Goal: Information Seeking & Learning: Find specific fact

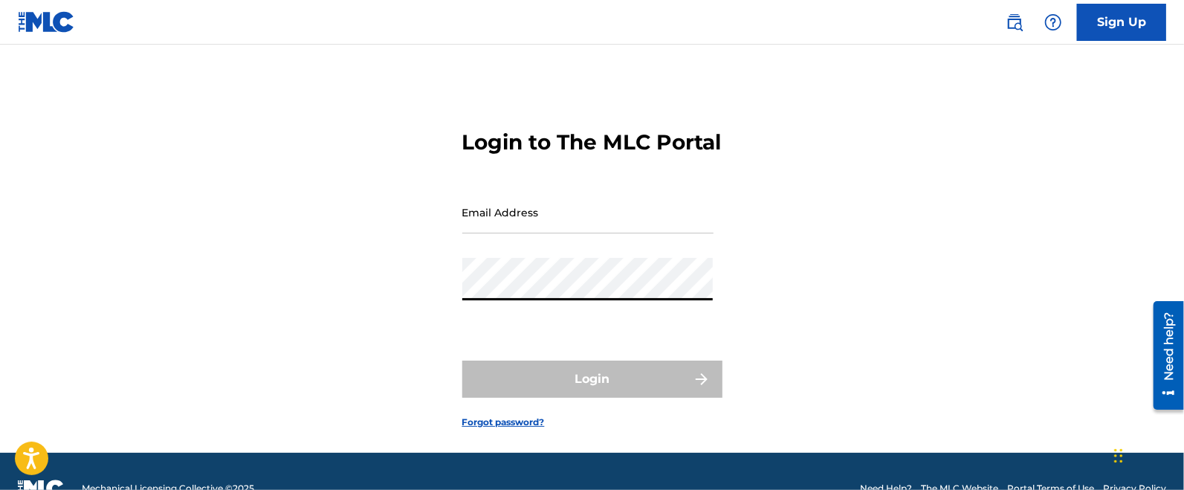
type input "[PERSON_NAME][EMAIL_ADDRESS][DOMAIN_NAME]"
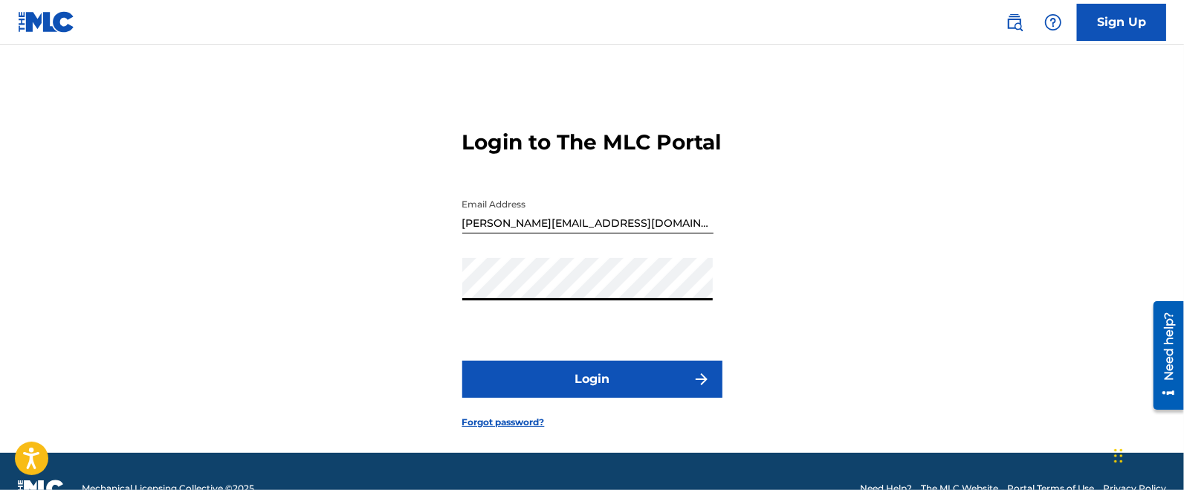
click at [661, 398] on button "Login" at bounding box center [592, 378] width 260 height 37
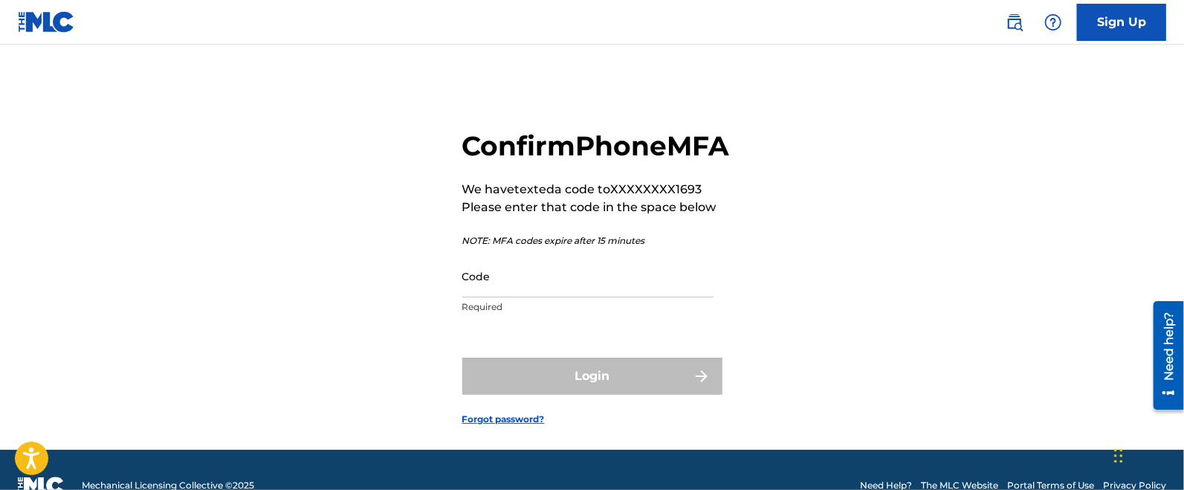
click at [541, 297] on input "Code" at bounding box center [587, 276] width 251 height 42
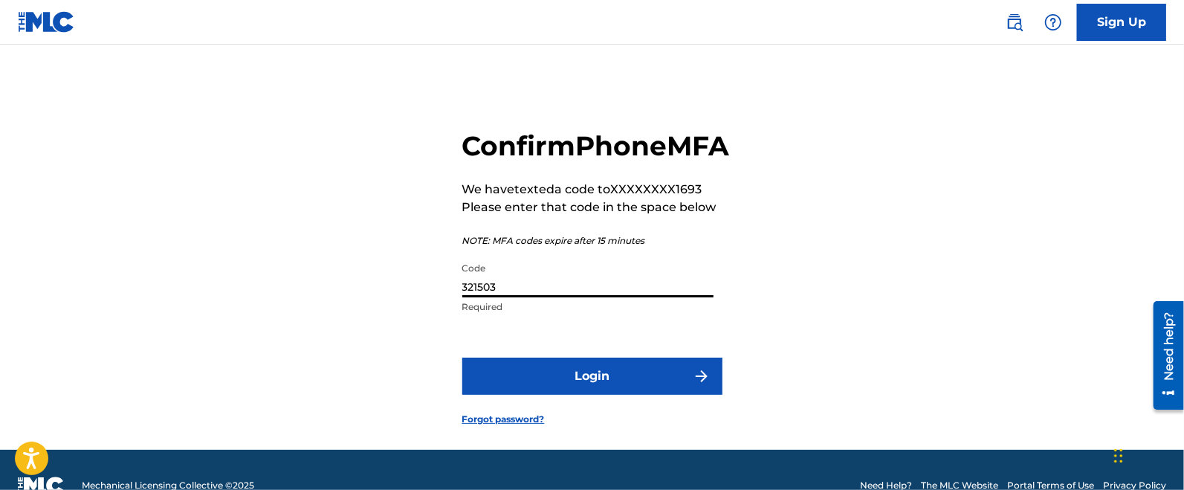
type input "321503"
click at [647, 395] on button "Login" at bounding box center [592, 376] width 260 height 37
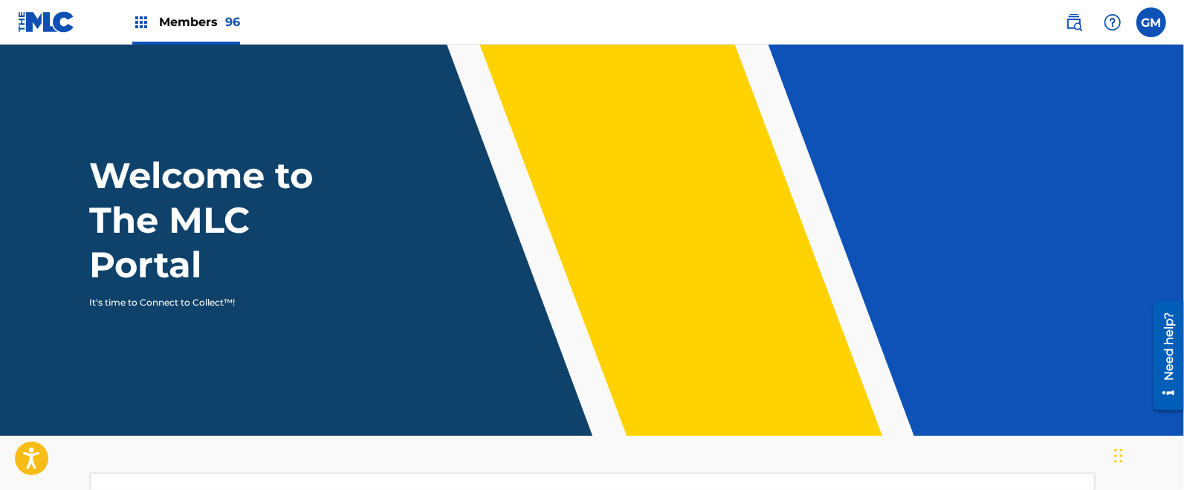
click at [198, 24] on span "Members 96" at bounding box center [199, 21] width 81 height 17
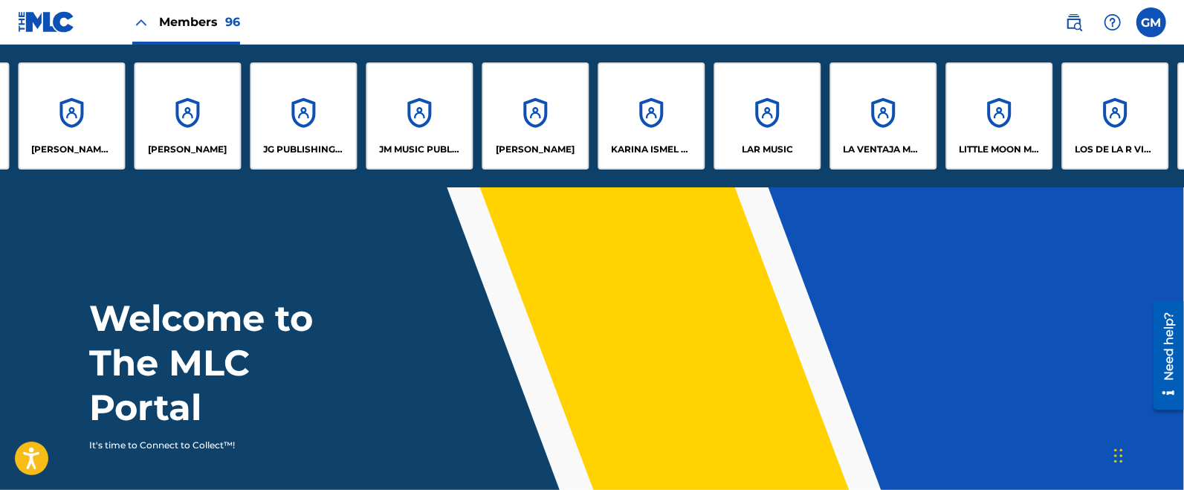
scroll to position [0, 5438]
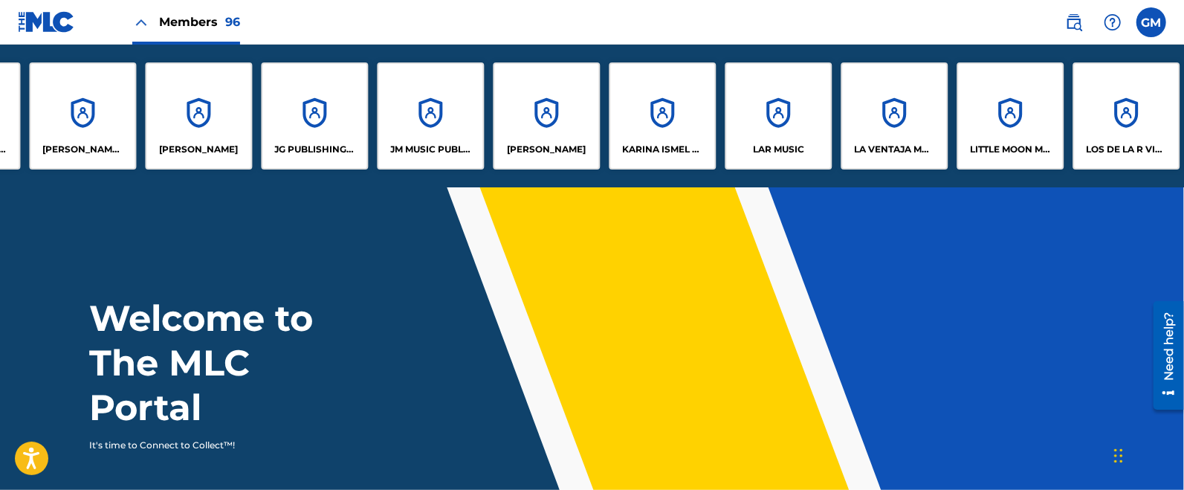
click at [312, 144] on p "JG PUBLISHING INC" at bounding box center [314, 149] width 81 height 13
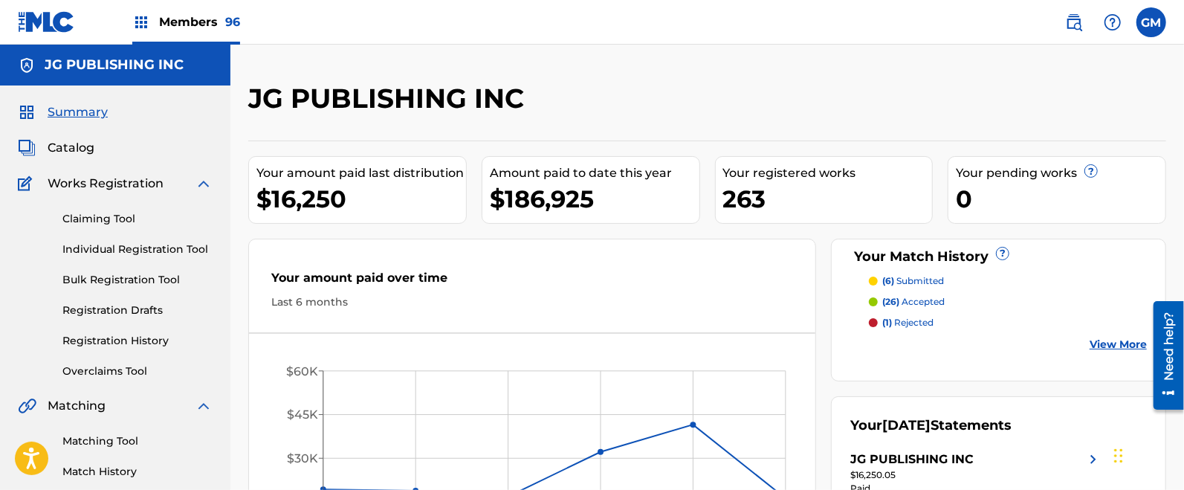
click at [123, 366] on link "Overclaims Tool" at bounding box center [137, 371] width 150 height 16
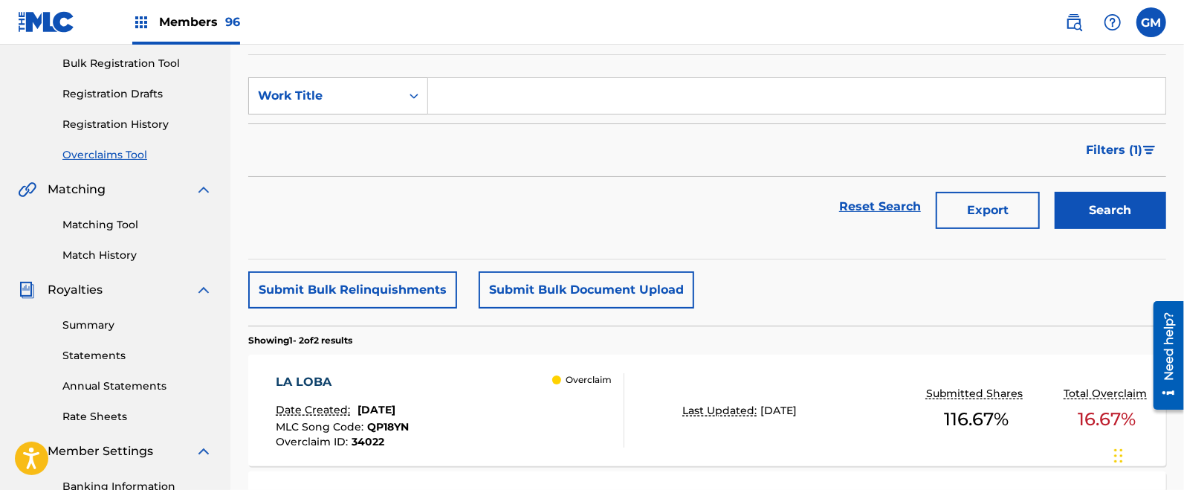
scroll to position [433, 0]
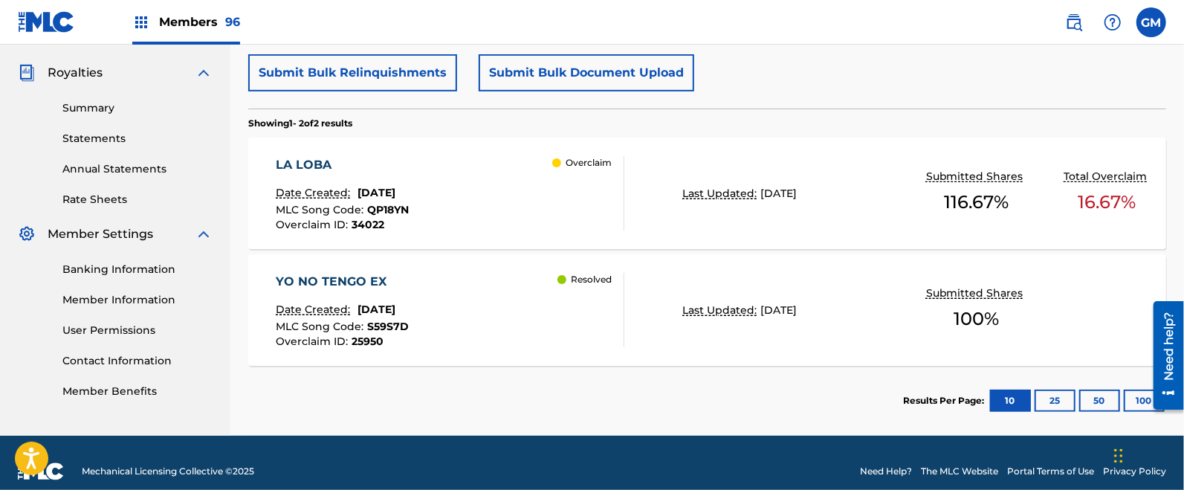
click at [637, 189] on div "LA LOBA Date Created: [DATE] MLC Song Code : QP18YN Overclaim ID : 34022 Overcl…" at bounding box center [707, 193] width 918 height 111
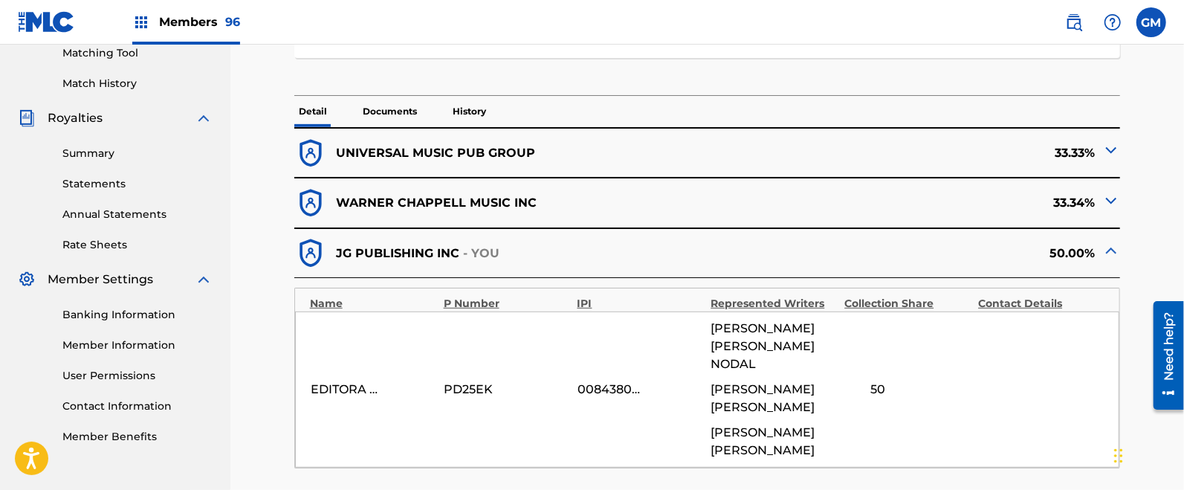
scroll to position [378, 0]
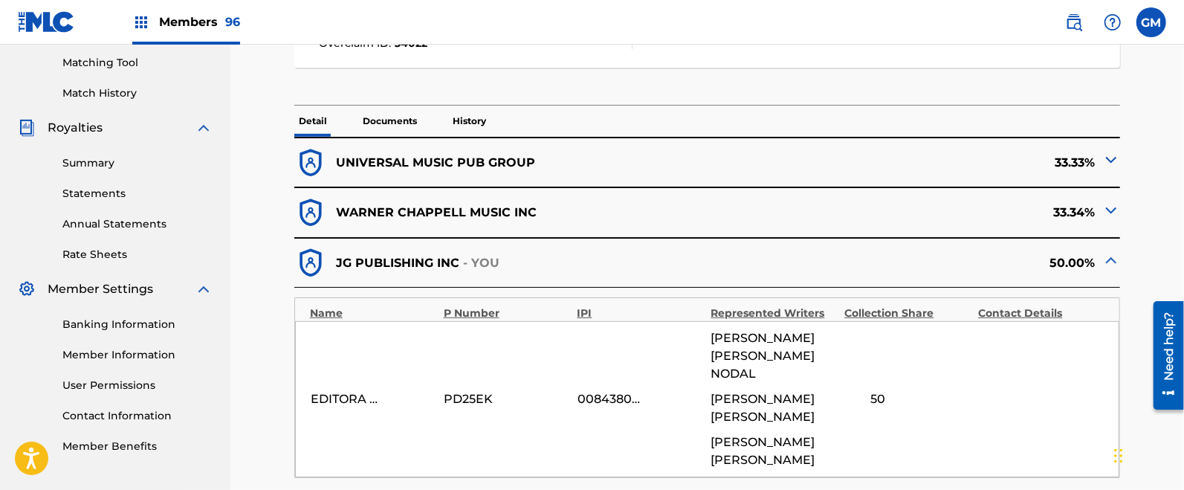
drag, startPoint x: 1183, startPoint y: 167, endPoint x: 1182, endPoint y: 146, distance: 21.6
click at [1182, 146] on div "< Back LA LOBA - Overclaim Detail The Overclaims Tool enables Members to see wo…" at bounding box center [707, 278] width 954 height 1151
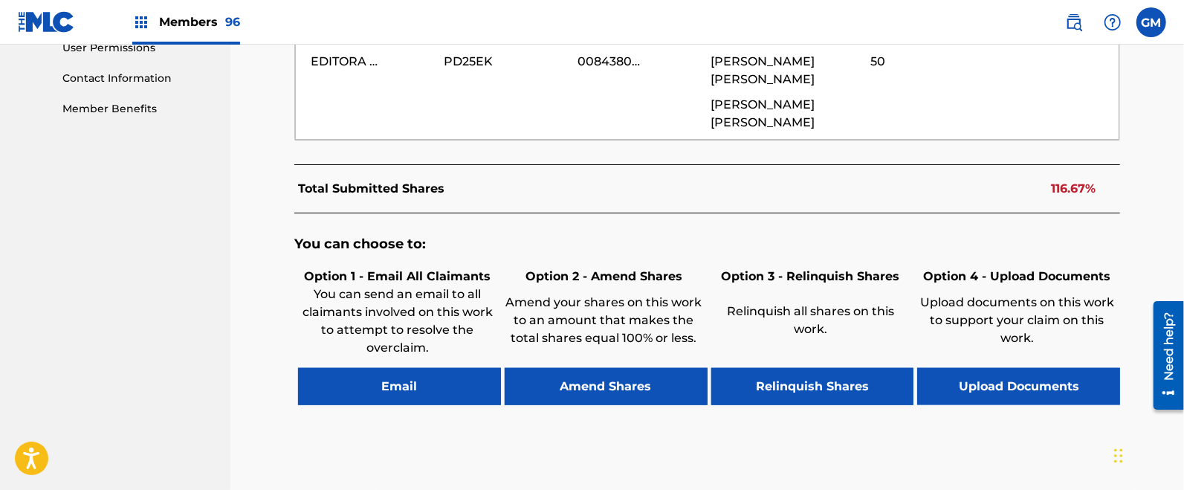
scroll to position [0, 0]
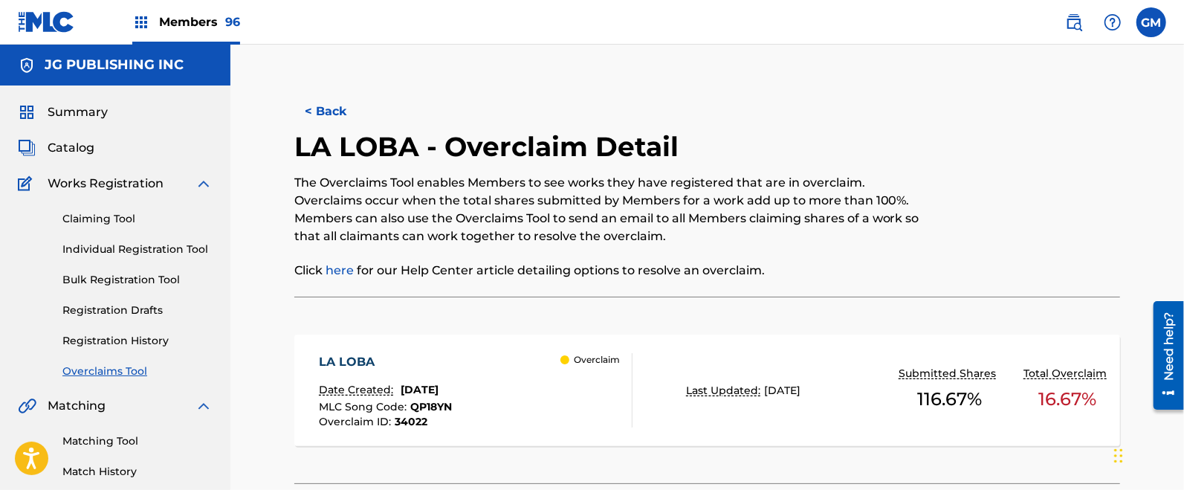
click at [1078, 26] on img at bounding box center [1074, 22] width 18 height 18
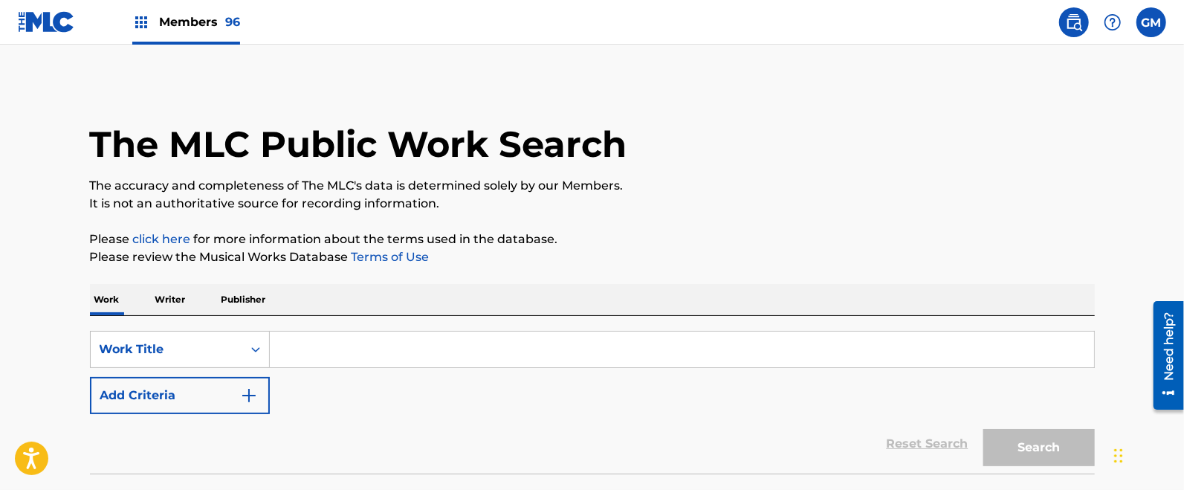
click at [355, 356] on input "Search Form" at bounding box center [682, 349] width 824 height 36
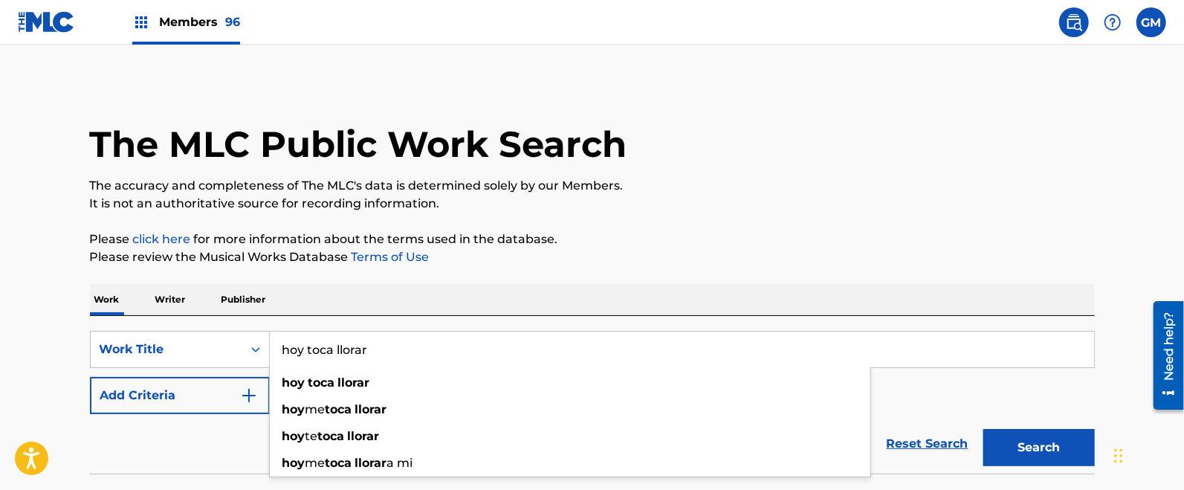
type input "hoy toca llorar"
click at [983, 429] on button "Search" at bounding box center [1038, 447] width 111 height 37
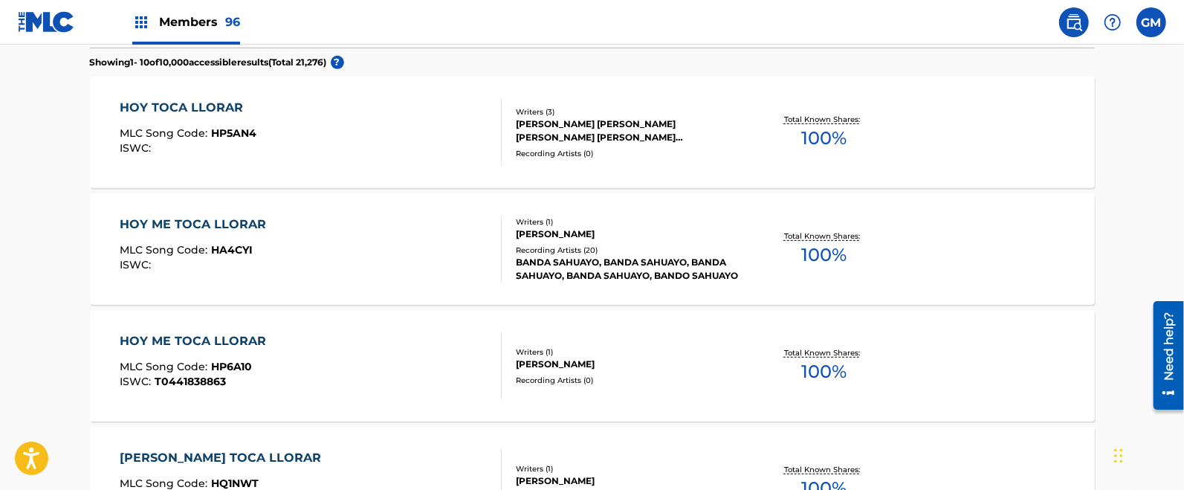
scroll to position [433, 0]
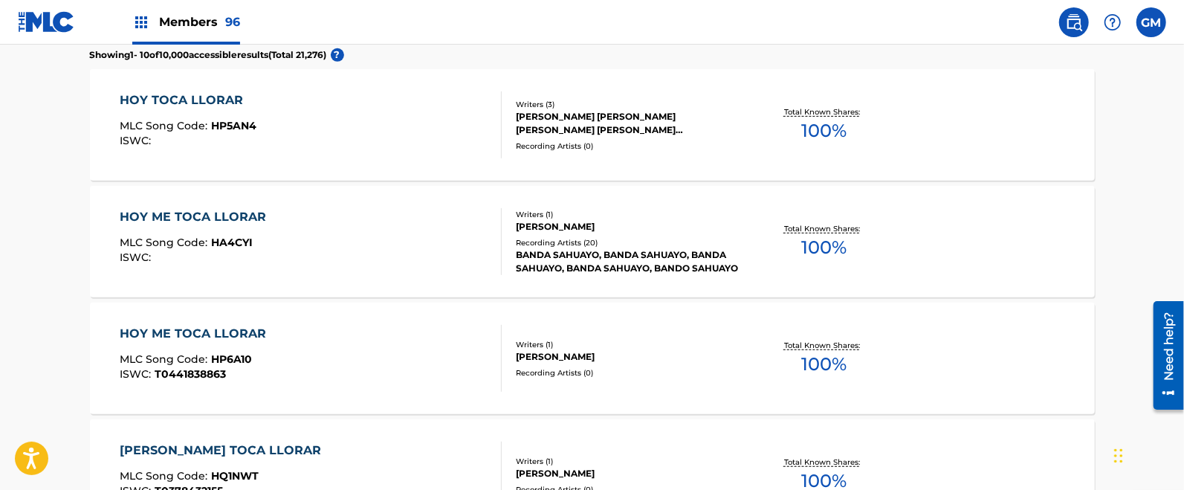
click at [386, 138] on div "HOY TOCA LLORAR MLC Song Code : HP5AN4 ISWC :" at bounding box center [311, 124] width 382 height 67
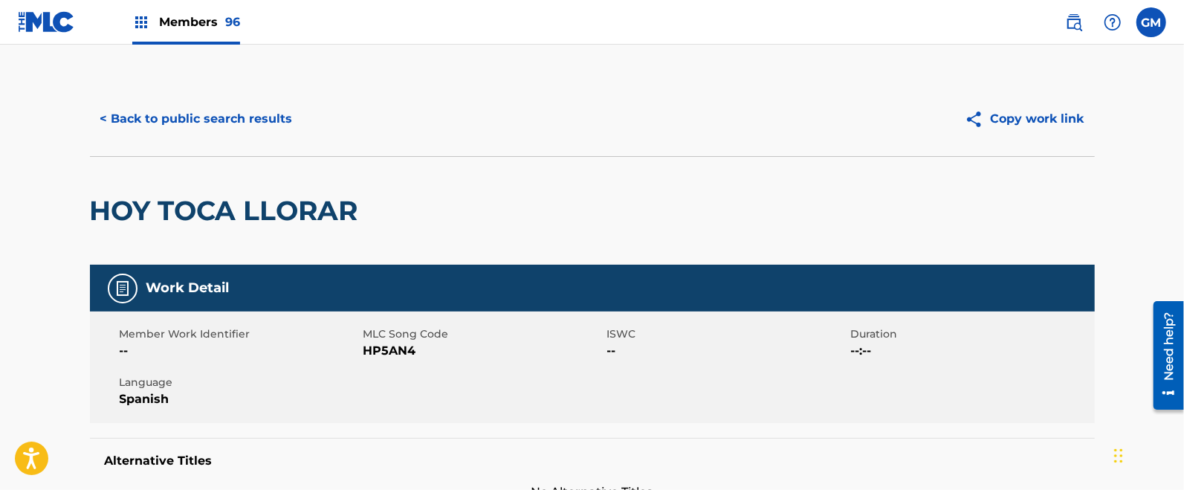
click at [256, 109] on button "< Back to public search results" at bounding box center [196, 118] width 213 height 37
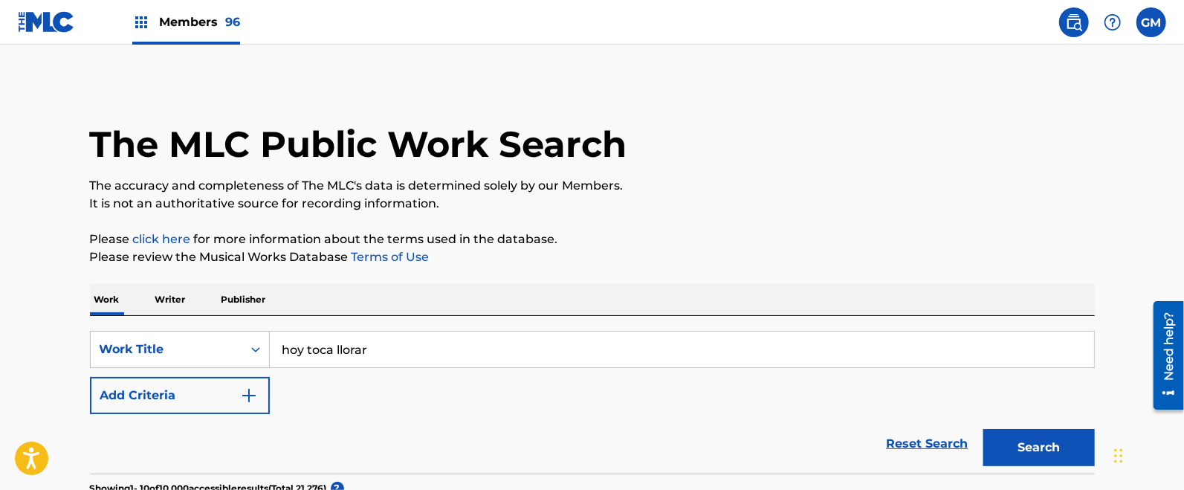
scroll to position [472, 0]
